Goal: Task Accomplishment & Management: Complete application form

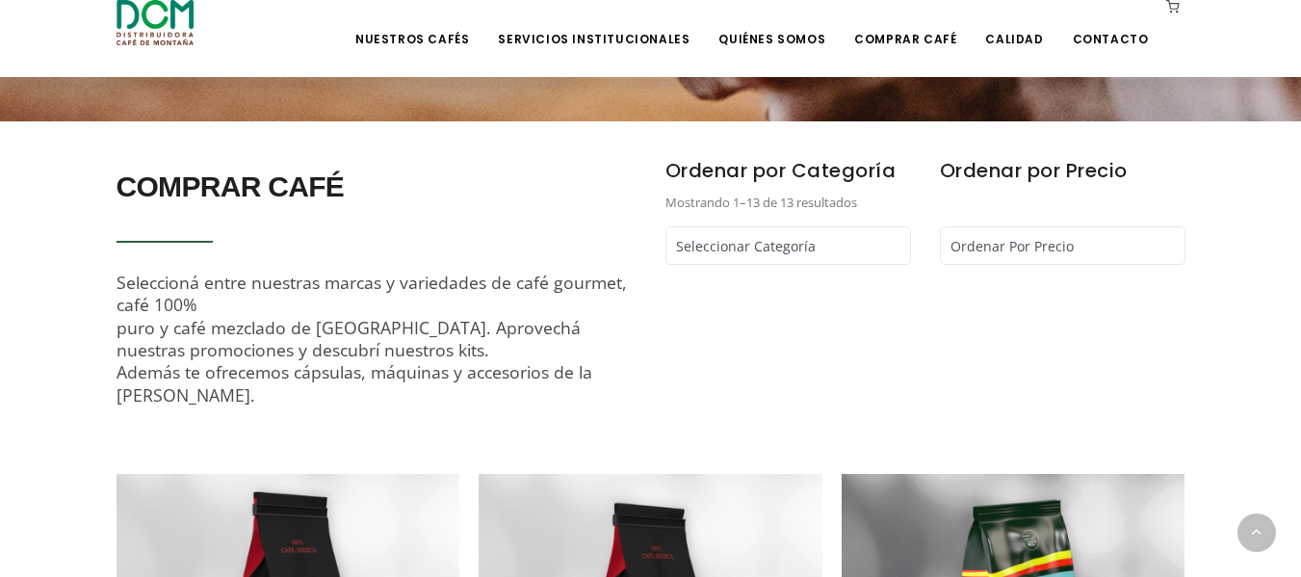
scroll to position [578, 0]
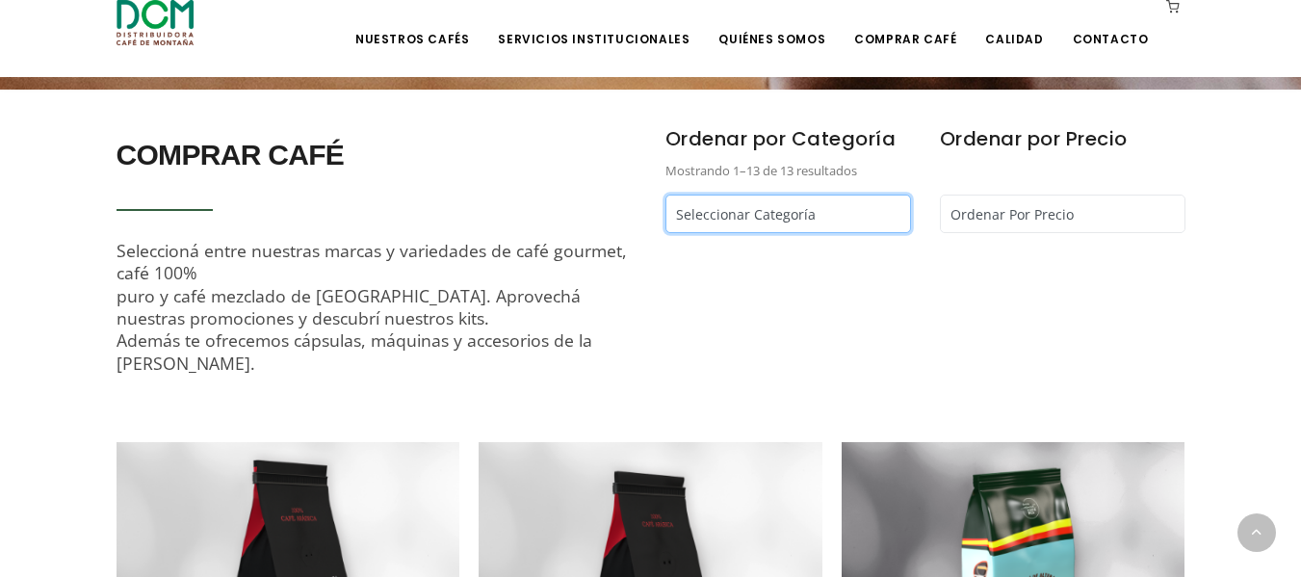
click at [874, 220] on select "Seleccionar Categoría Cápsulas Café - Café Segafredo - Café Kapiwo - Café Monta…" at bounding box center [788, 214] width 246 height 39
click at [1016, 299] on div "Ordenar por Precio Ordenar Por Precio Más bajo primero Más alto primero" at bounding box center [1062, 270] width 274 height 304
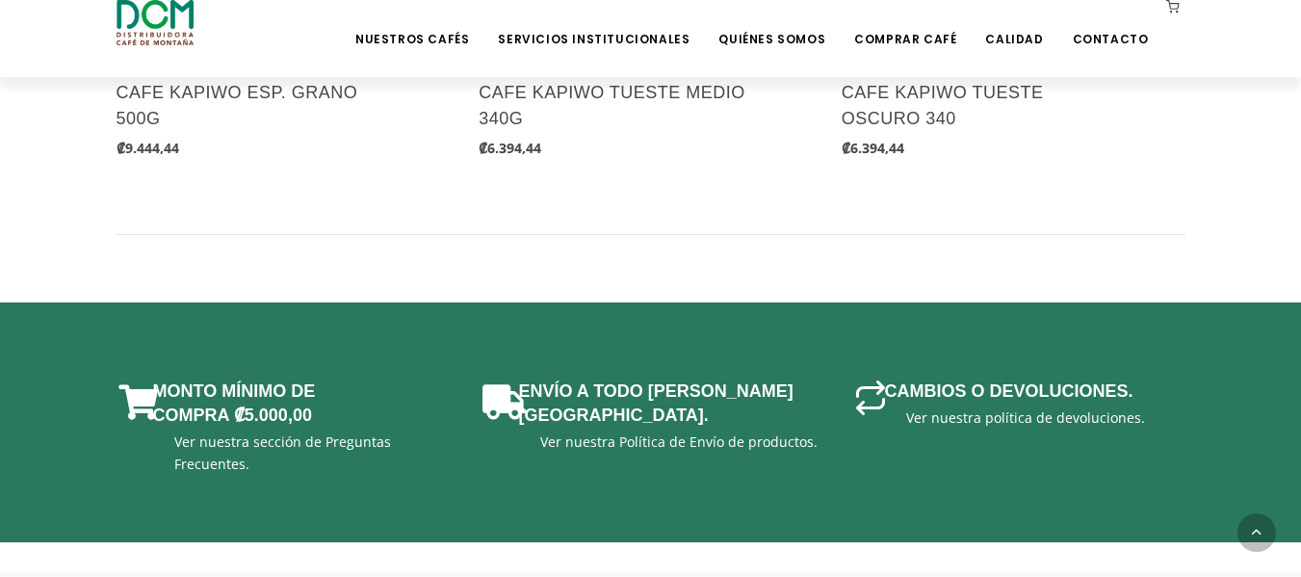
scroll to position [2985, 0]
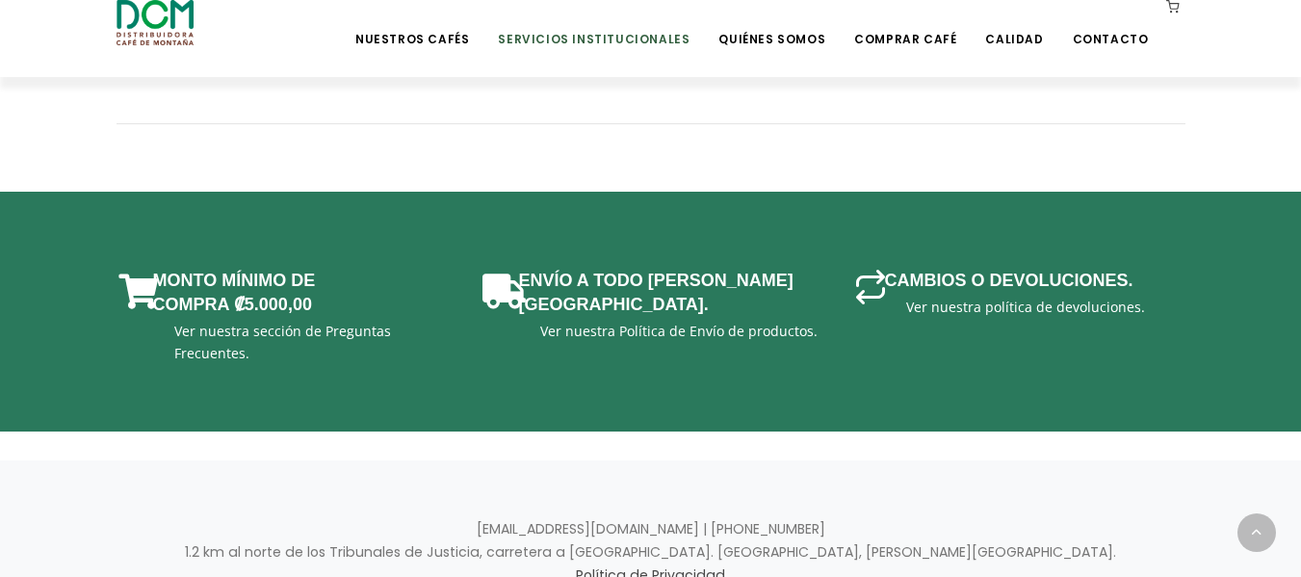
click at [626, 32] on link "Servicios Institucionales" at bounding box center [593, 24] width 215 height 45
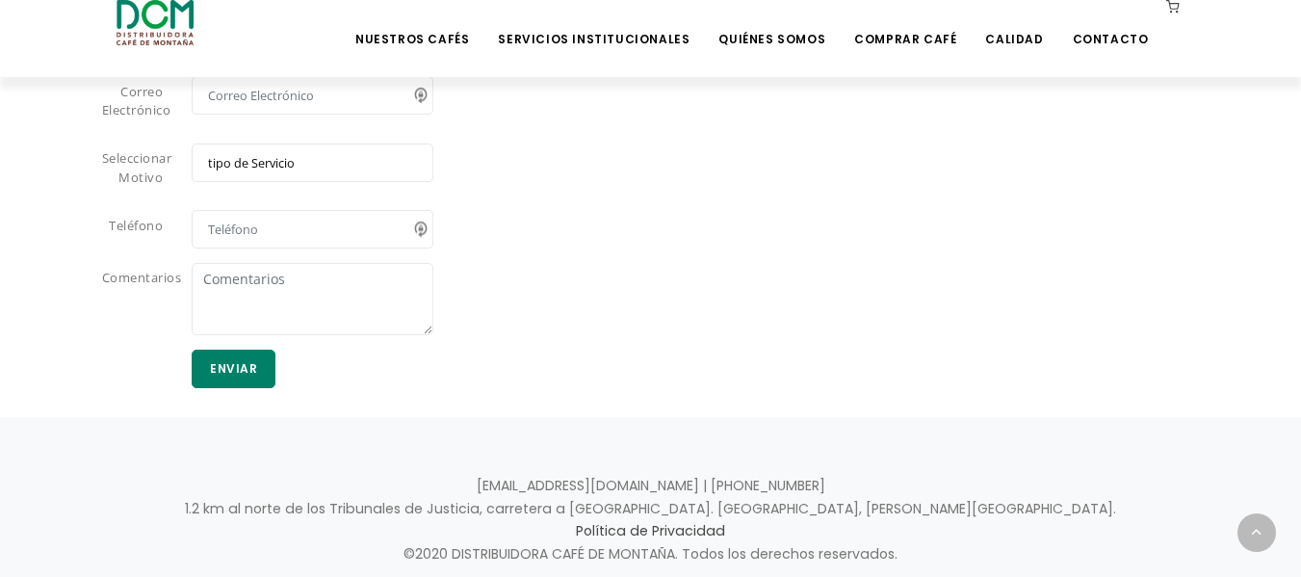
scroll to position [1803, 0]
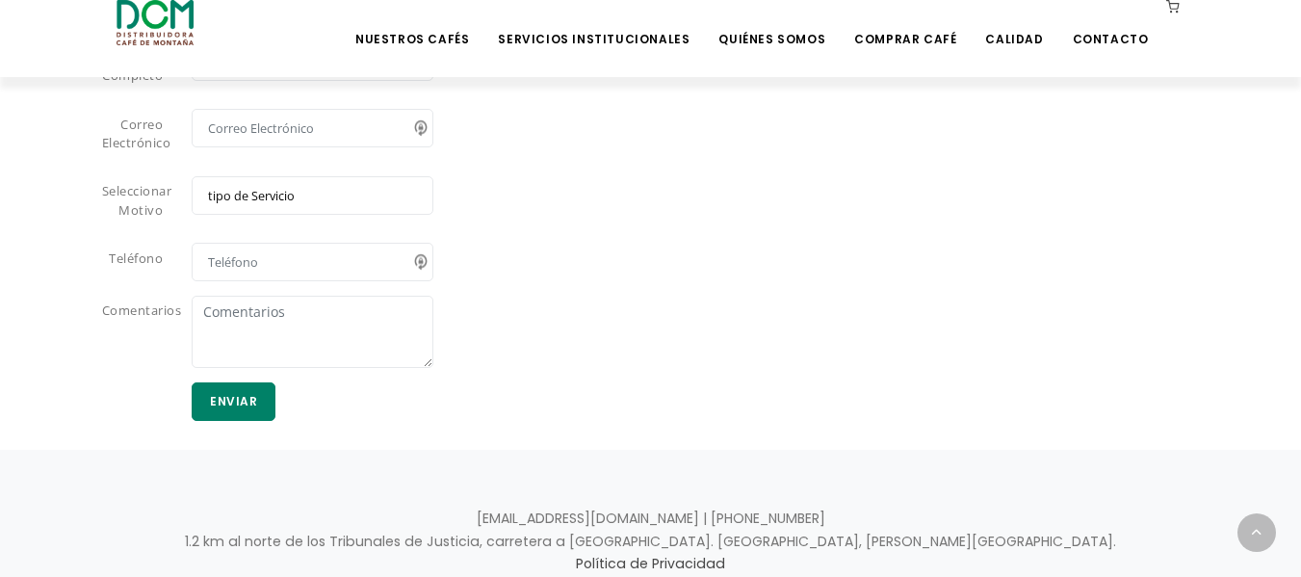
click at [276, 184] on select "tipo de Servicio Café Equipo Servicio Técnico Suministros" at bounding box center [313, 195] width 242 height 39
click at [696, 236] on div "Nombre Completo Correo Electrónico Seleccionar Motivo tipo de Servicio Café Equ…" at bounding box center [651, 241] width 1098 height 398
